Goal: Task Accomplishment & Management: Use online tool/utility

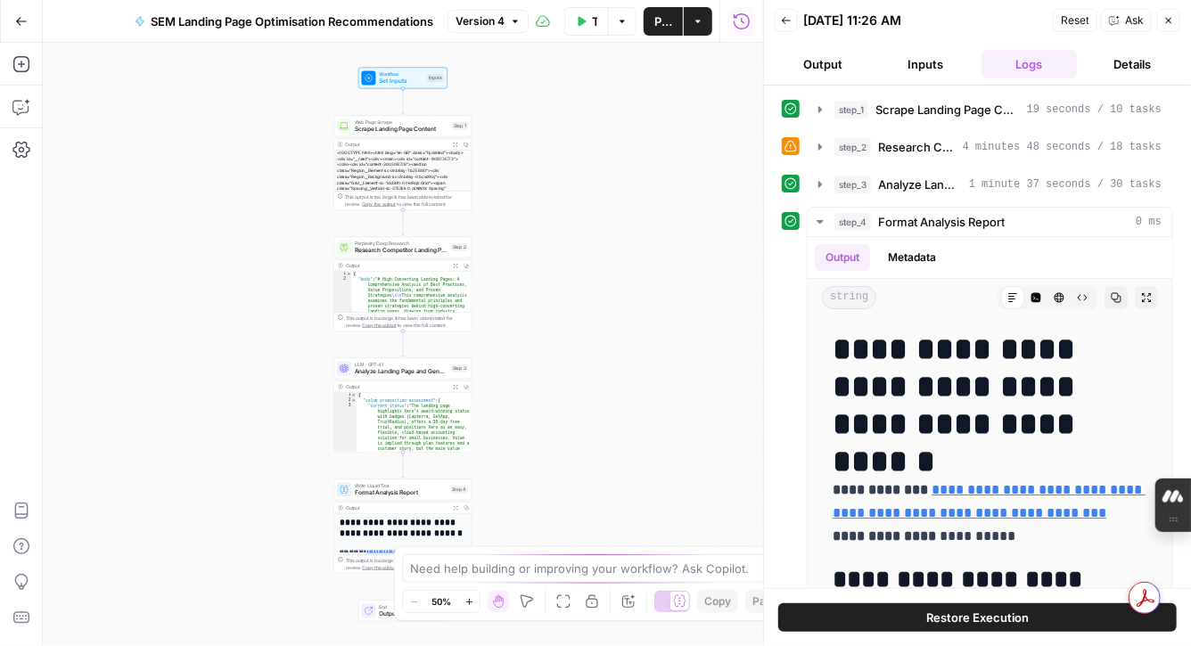
click at [403, 89] on icon "Edge from start to step_1" at bounding box center [403, 101] width 3 height 26
click at [391, 77] on span "Set Inputs" at bounding box center [402, 81] width 45 height 9
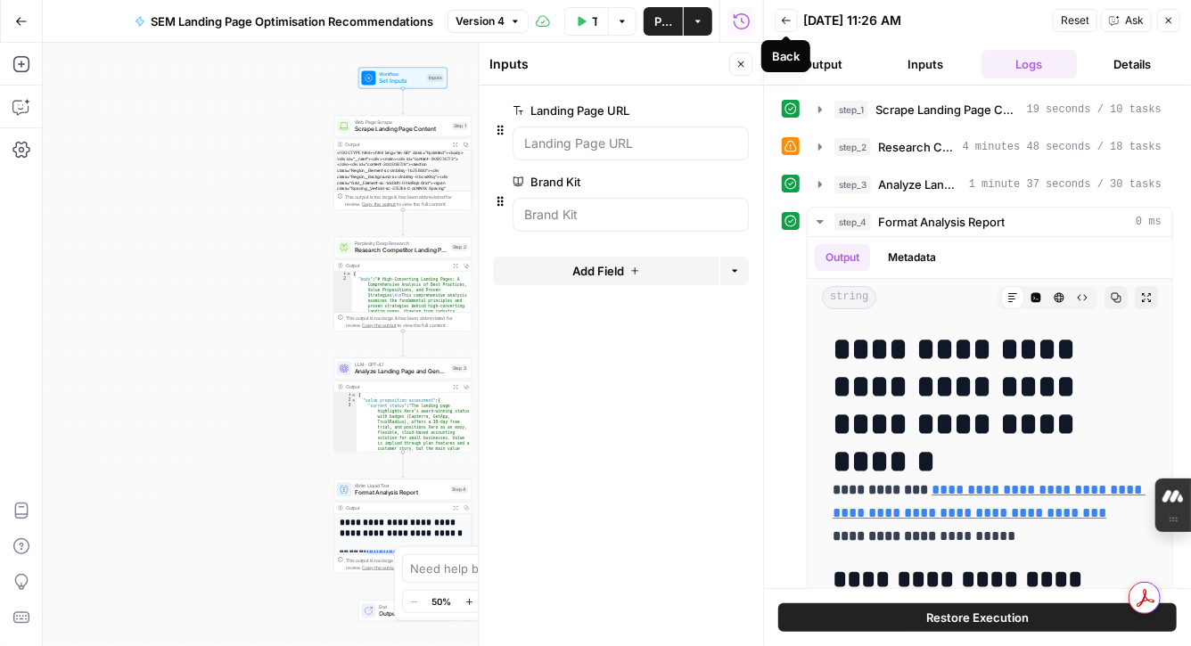
click at [792, 24] on button "Back" at bounding box center [786, 20] width 23 height 23
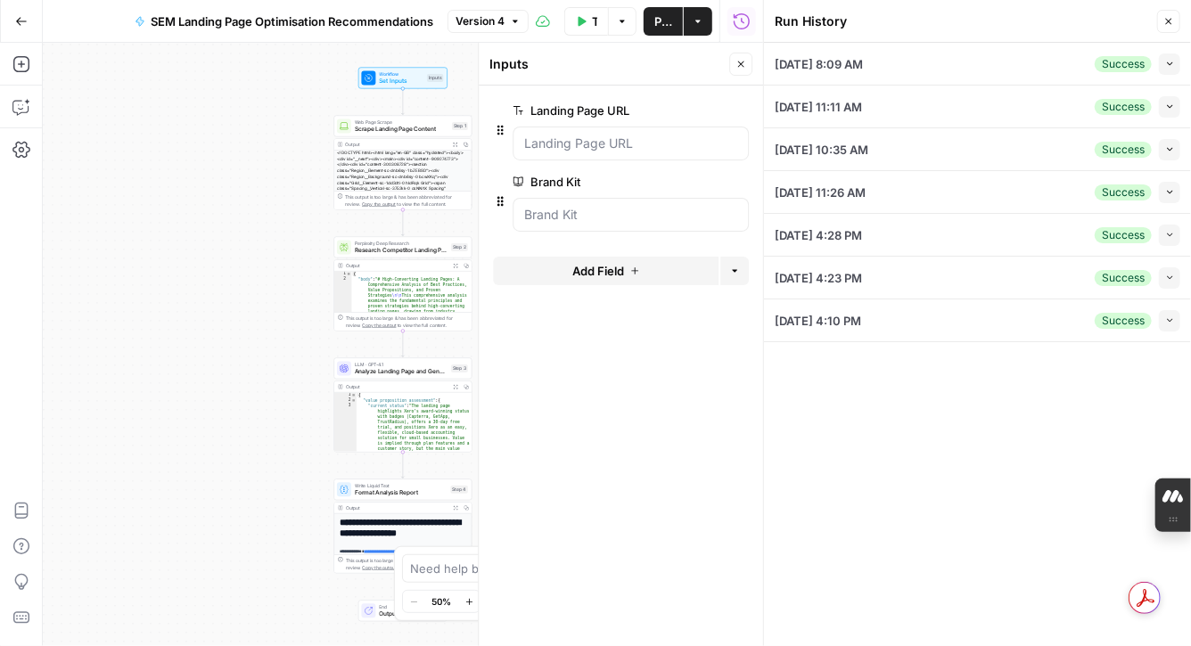
click at [639, 154] on div at bounding box center [631, 144] width 236 height 34
click at [688, 116] on span "edit field" at bounding box center [682, 110] width 39 height 14
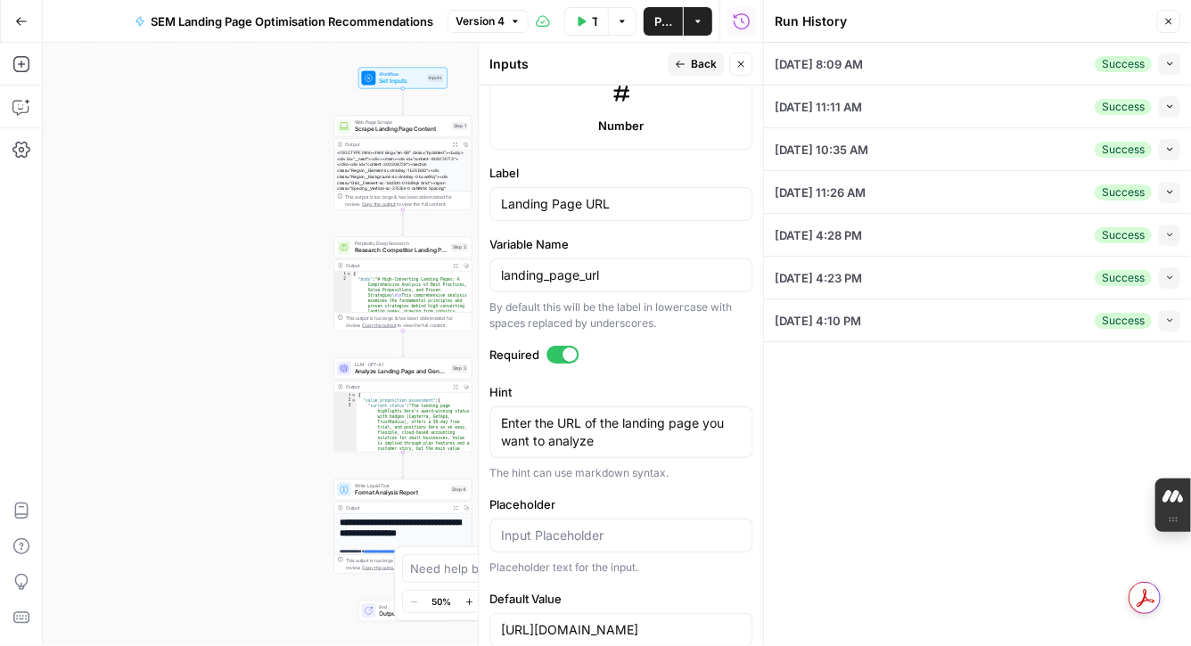
scroll to position [1083, 0]
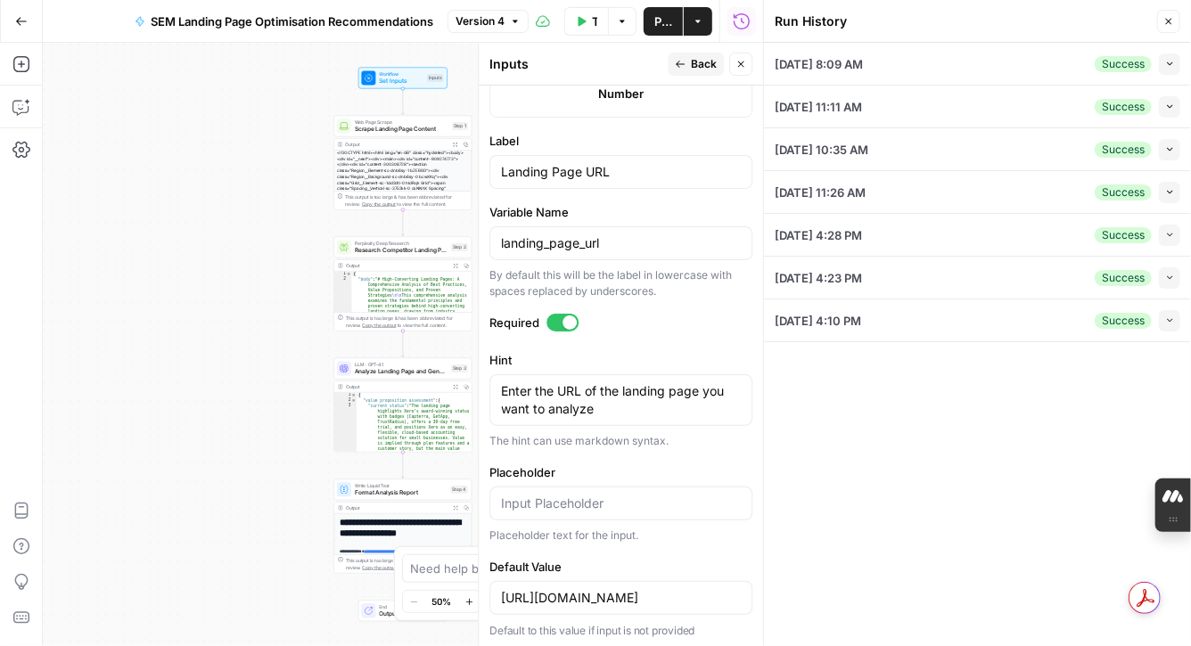
click at [1174, 21] on button "Close" at bounding box center [1168, 21] width 23 height 23
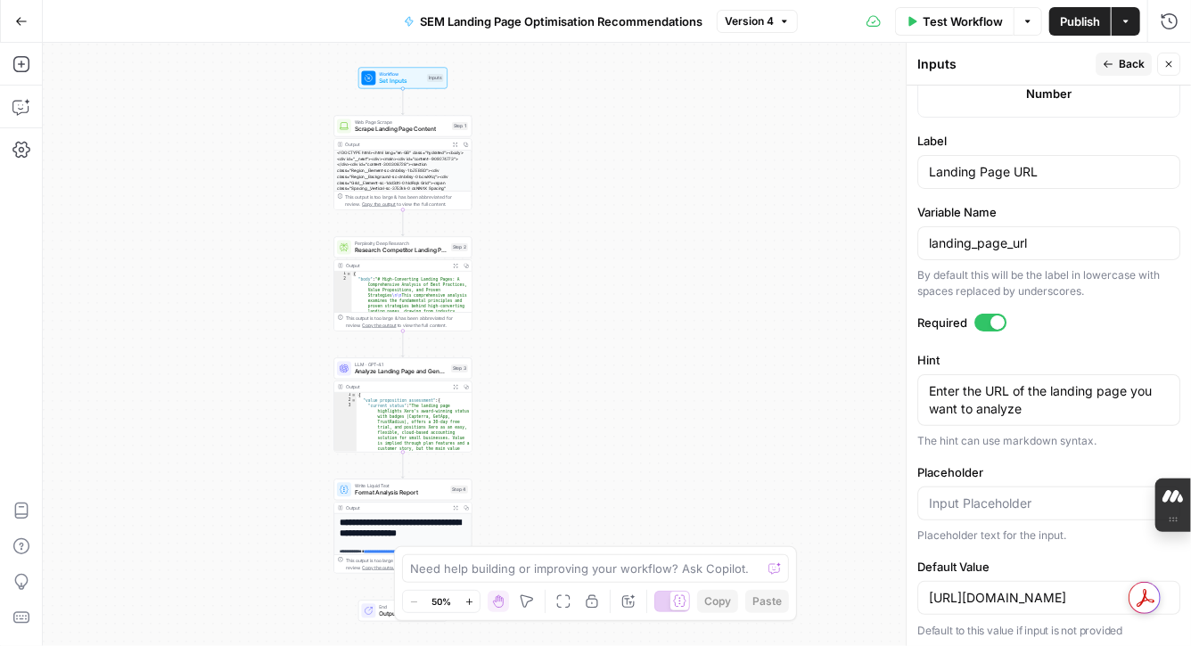
click at [402, 134] on div "Web Page Scrape Scrape Landing Page Content Step 1 Copy step Delete step Add No…" at bounding box center [403, 126] width 138 height 21
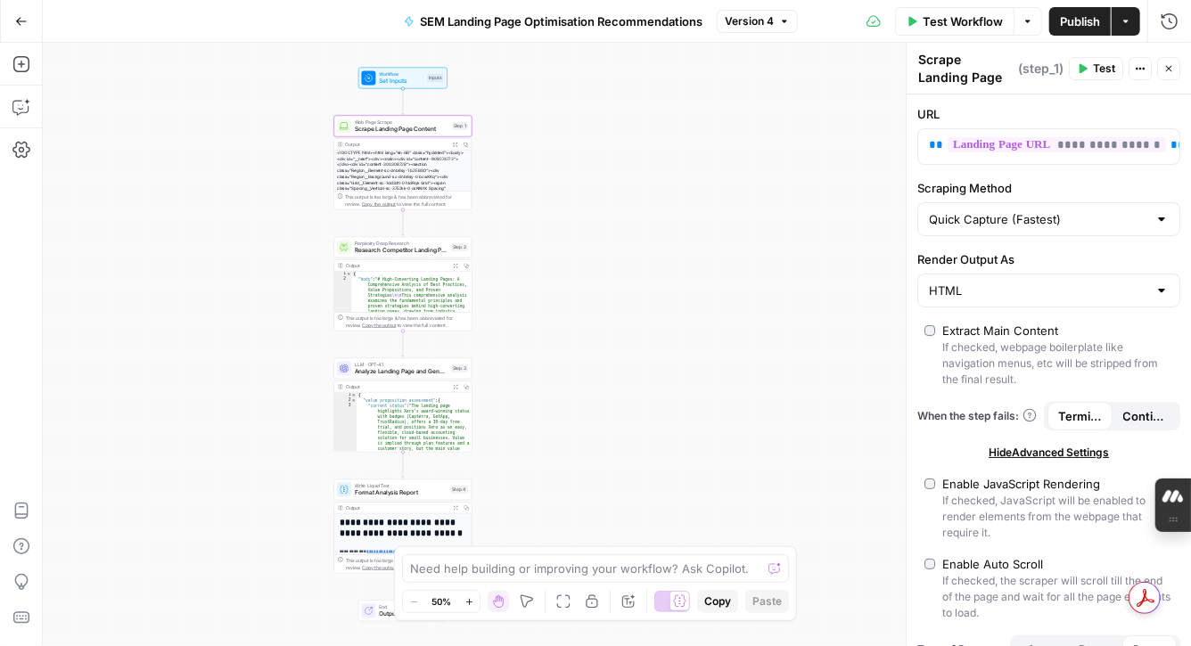
click at [391, 89] on div "Workflow Set Inputs Inputs Web Page Scrape Scrape Landing Page Content Step 1 O…" at bounding box center [617, 345] width 1148 height 604
click at [383, 78] on span "Set Inputs" at bounding box center [402, 81] width 45 height 9
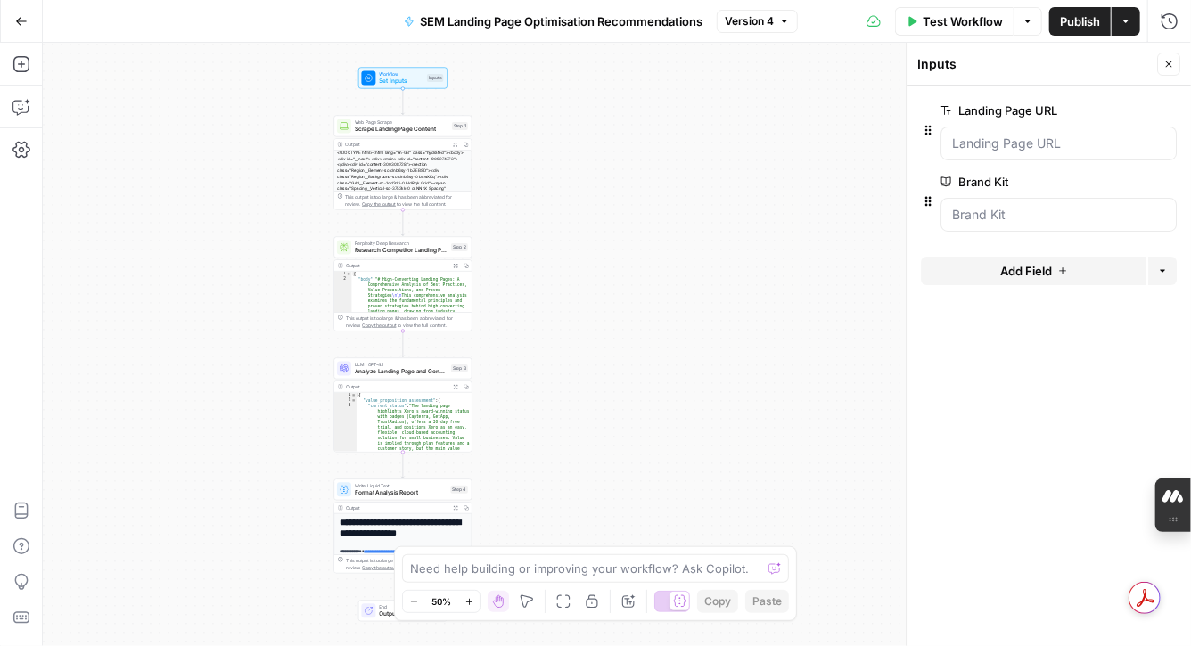
click at [1106, 112] on span "edit field" at bounding box center [1110, 110] width 39 height 14
